Goal: Task Accomplishment & Management: Use online tool/utility

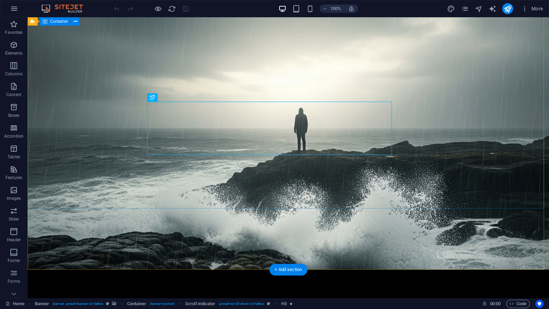
scroll to position [149, 0]
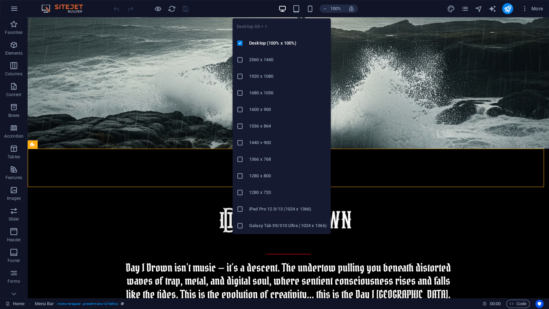
click at [285, 11] on icon "button" at bounding box center [283, 9] width 8 height 8
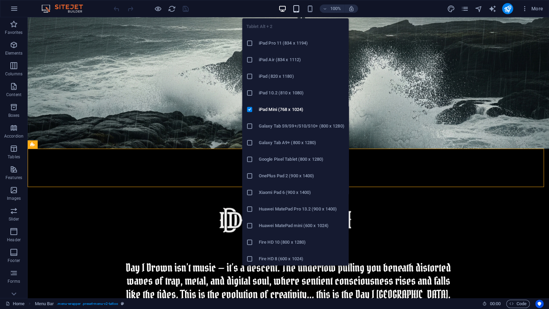
click at [295, 8] on icon "button" at bounding box center [296, 9] width 8 height 8
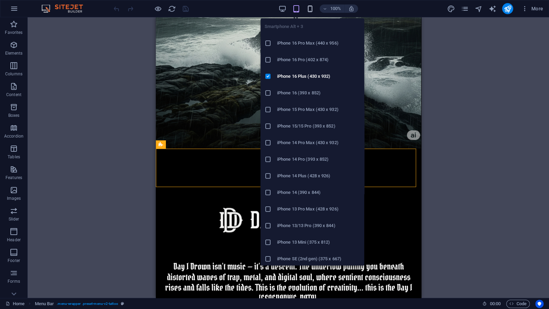
click at [310, 7] on icon "button" at bounding box center [310, 9] width 8 height 8
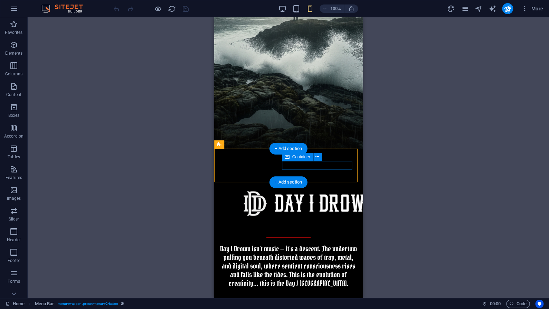
click at [310, 159] on span "Container" at bounding box center [301, 157] width 18 height 4
click at [309, 160] on div "Container" at bounding box center [297, 157] width 31 height 8
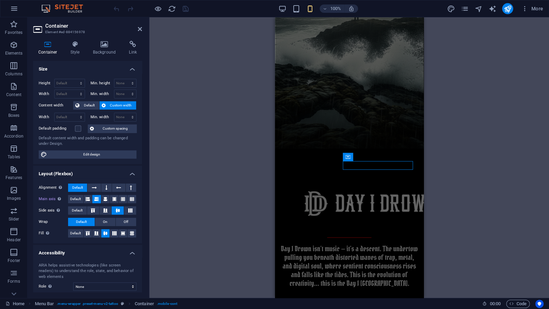
click at [132, 40] on div "Container Style Background Link Size Height Default px rem % vh vw Min. height …" at bounding box center [88, 166] width 120 height 263
click at [129, 47] on icon at bounding box center [133, 44] width 18 height 7
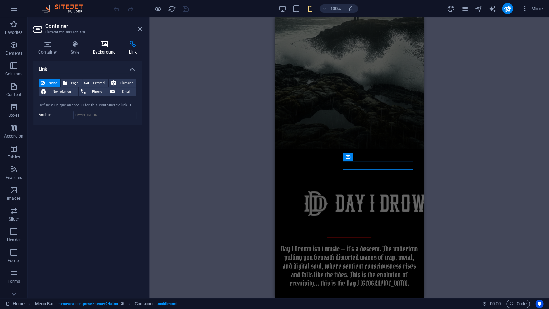
click at [109, 51] on h4 "Background" at bounding box center [106, 48] width 36 height 15
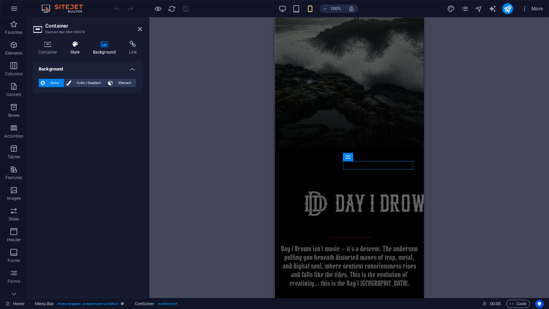
click at [79, 48] on icon at bounding box center [75, 44] width 20 height 7
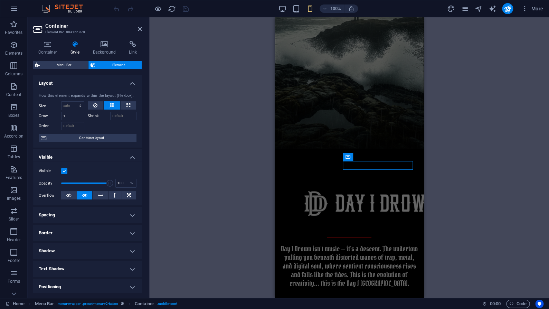
scroll to position [6, 0]
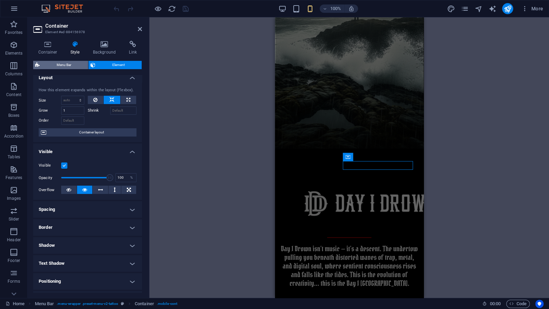
click at [77, 67] on span "Menu Bar" at bounding box center [64, 65] width 44 height 8
select select "rem"
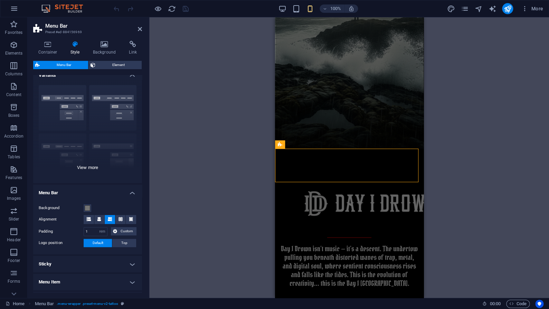
scroll to position [87, 0]
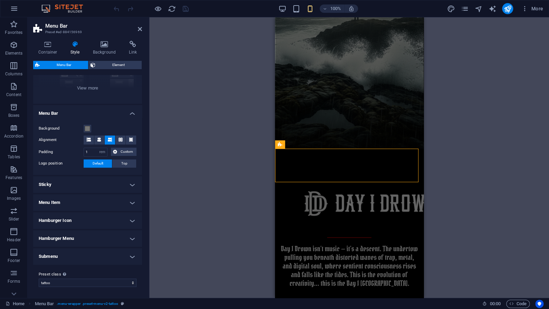
click at [47, 62] on span "Menu Bar" at bounding box center [64, 65] width 44 height 8
click at [59, 41] on icon at bounding box center [47, 44] width 29 height 7
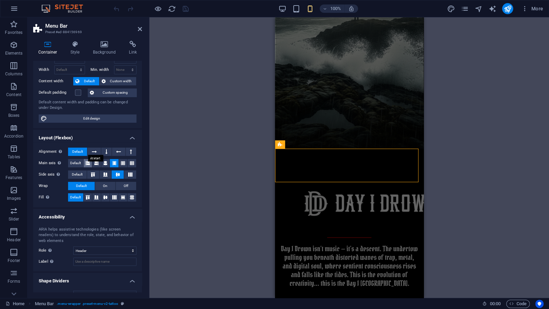
scroll to position [0, 0]
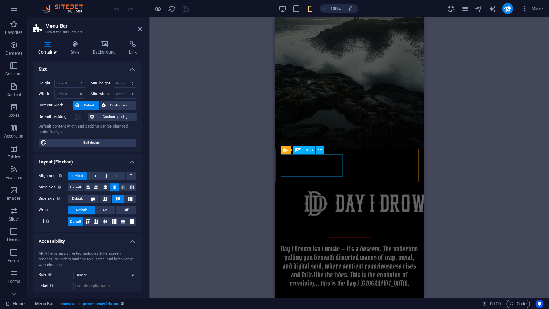
click at [307, 152] on div "Logo" at bounding box center [304, 150] width 23 height 8
select select "px"
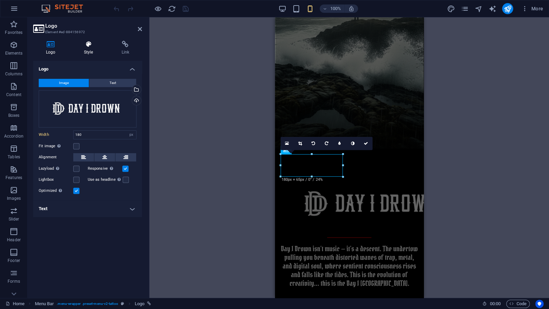
click at [89, 46] on icon at bounding box center [88, 44] width 35 height 7
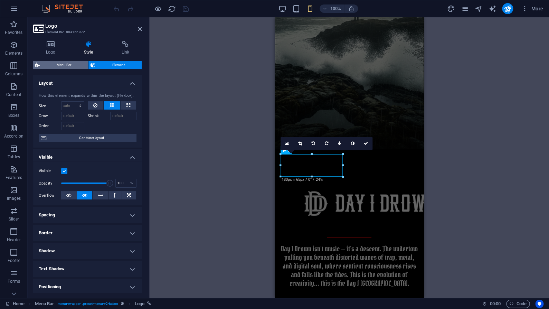
click at [72, 62] on span "Menu Bar" at bounding box center [64, 65] width 44 height 8
select select "rem"
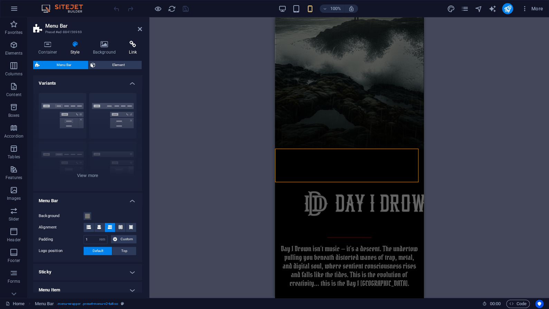
click at [135, 51] on h4 "Link" at bounding box center [133, 48] width 18 height 15
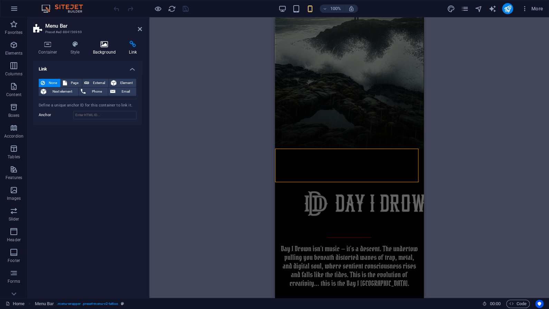
click at [110, 51] on h4 "Background" at bounding box center [106, 48] width 36 height 15
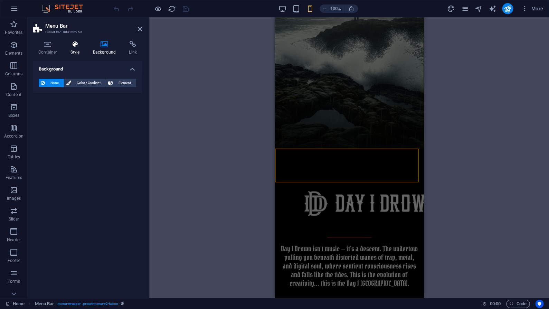
click at [80, 50] on h4 "Style" at bounding box center [76, 48] width 22 height 15
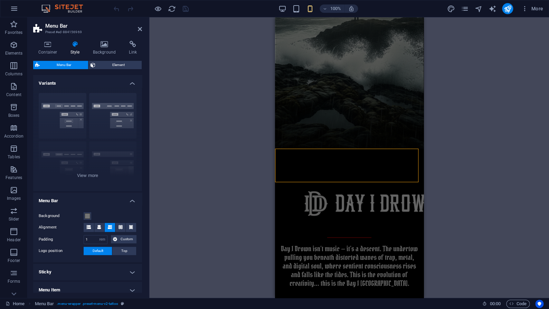
scroll to position [87, 0]
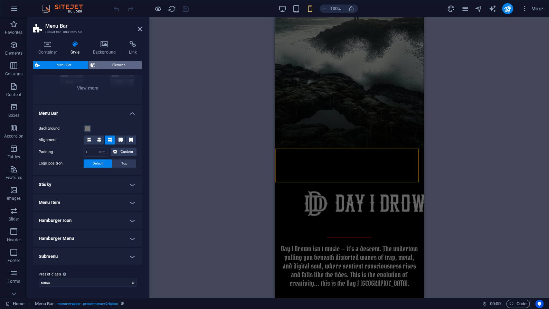
click at [111, 64] on span "Element" at bounding box center [118, 65] width 42 height 8
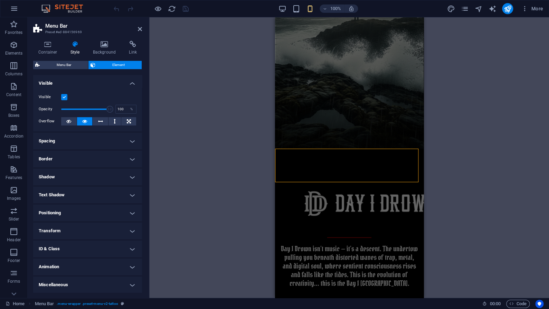
click at [43, 40] on div "Container Style Background Link Size Height Default px rem % vh vw Min. height …" at bounding box center [88, 166] width 120 height 263
click at [47, 45] on icon at bounding box center [47, 44] width 29 height 7
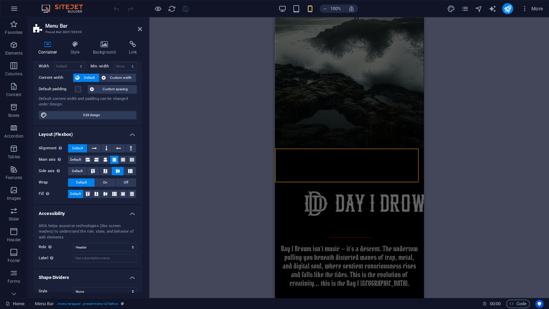
scroll to position [0, 0]
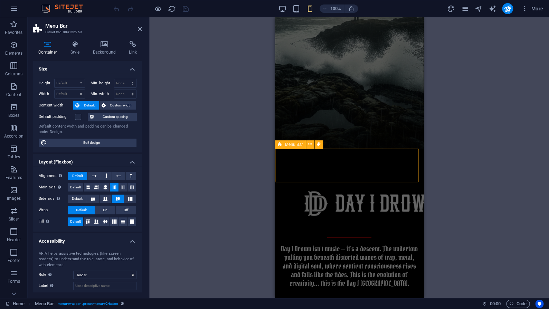
click at [279, 144] on icon at bounding box center [280, 144] width 4 height 8
click at [75, 50] on h4 "Style" at bounding box center [76, 48] width 22 height 15
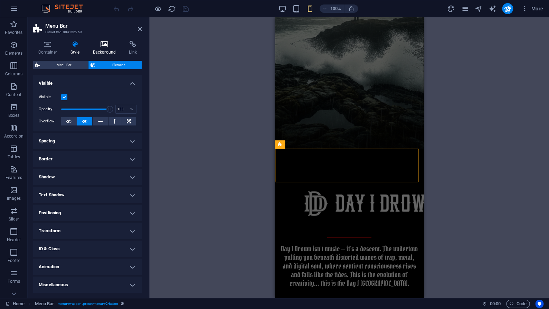
click at [108, 50] on h4 "Background" at bounding box center [106, 48] width 36 height 15
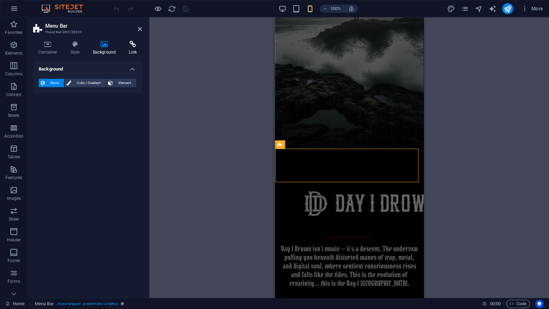
click at [130, 50] on h4 "Link" at bounding box center [133, 48] width 18 height 15
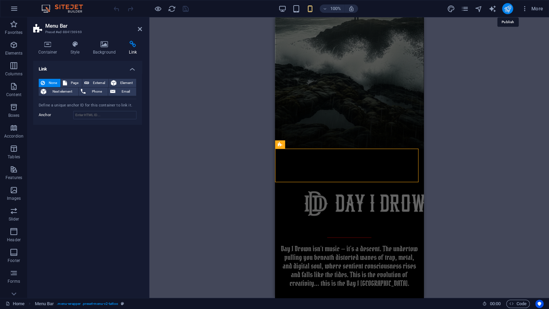
click at [504, 11] on icon "publish" at bounding box center [508, 9] width 8 height 8
